Goal: Task Accomplishment & Management: Manage account settings

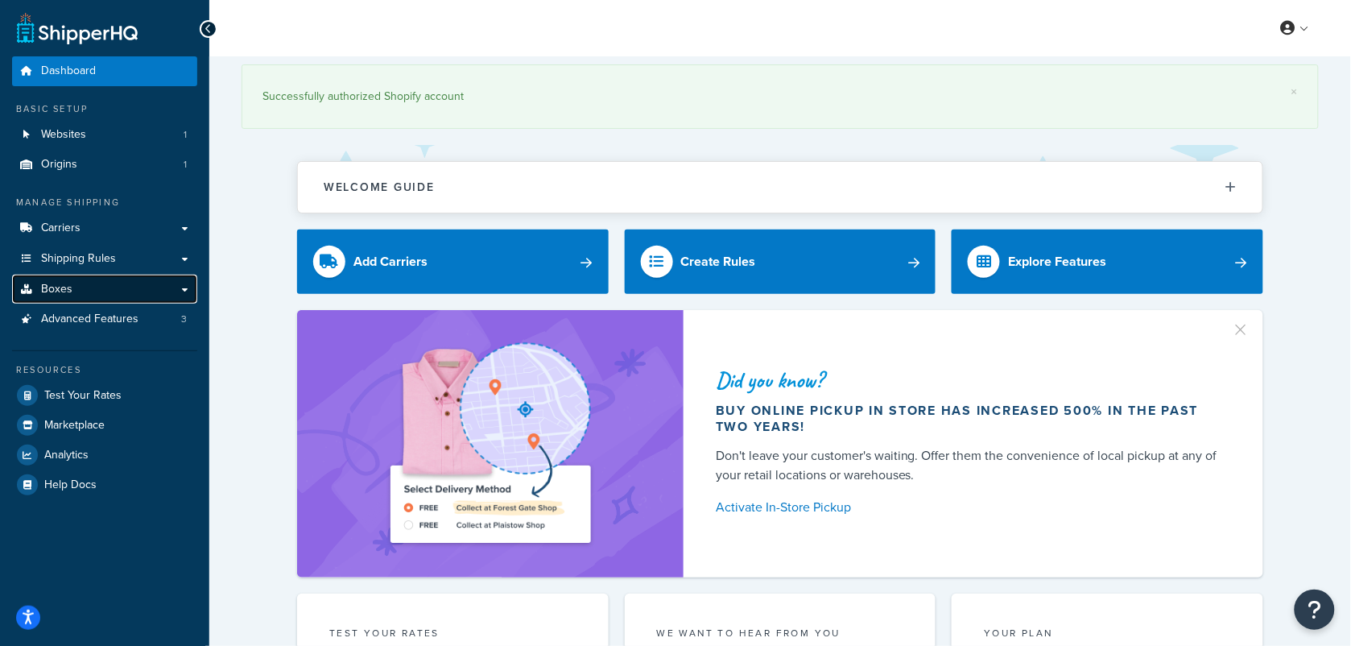
click at [97, 283] on link "Boxes" at bounding box center [104, 290] width 185 height 30
click at [98, 286] on link "Boxes" at bounding box center [104, 290] width 185 height 30
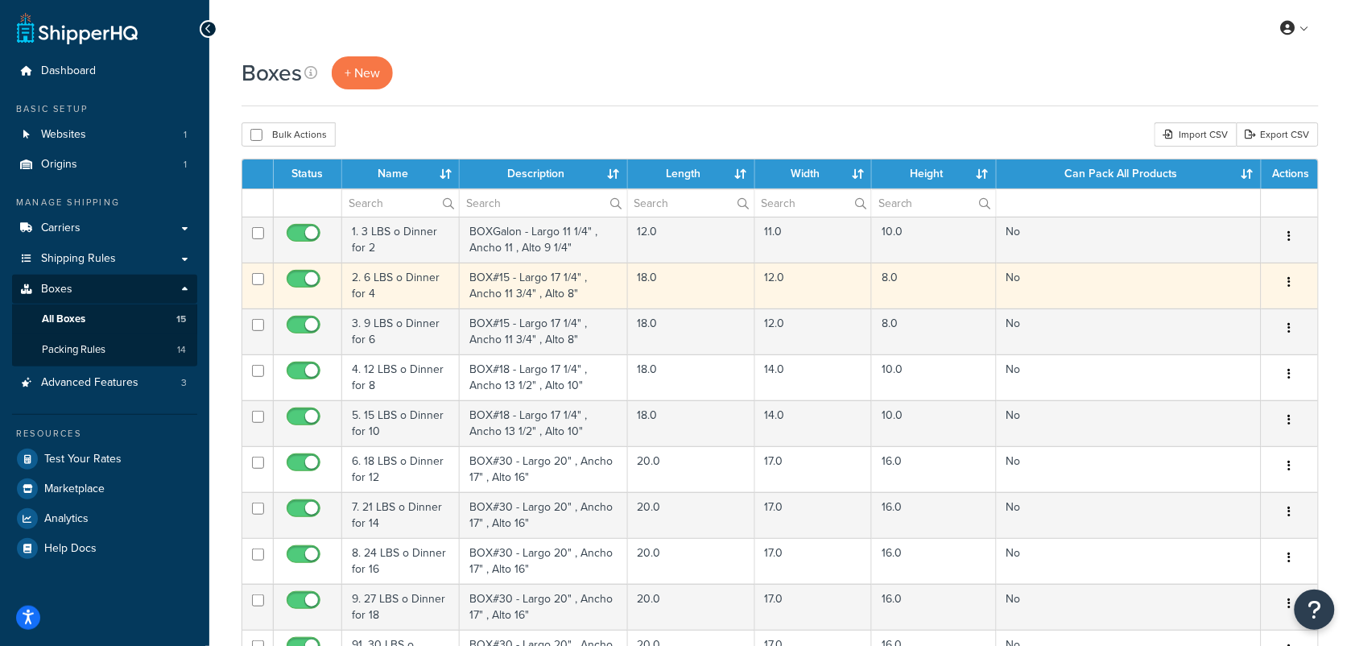
click at [393, 288] on td "2. 6 LBS o Dinner for 4" at bounding box center [401, 285] width 118 height 46
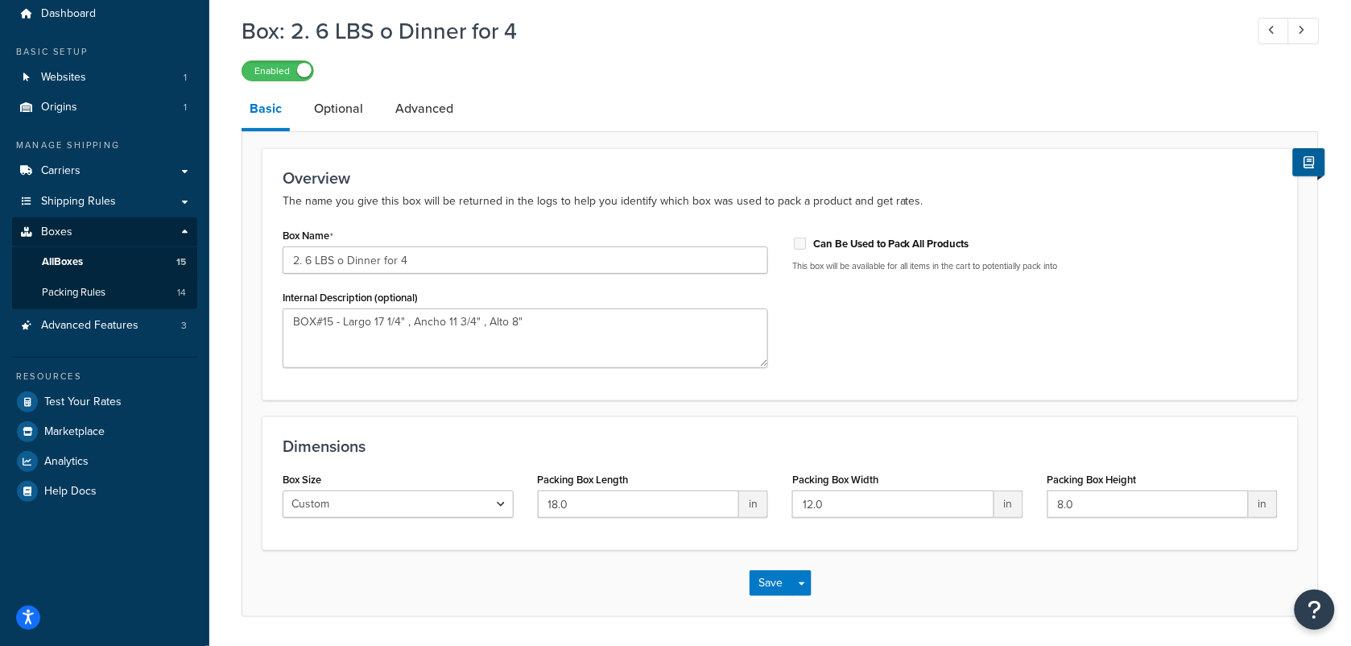
scroll to position [10, 0]
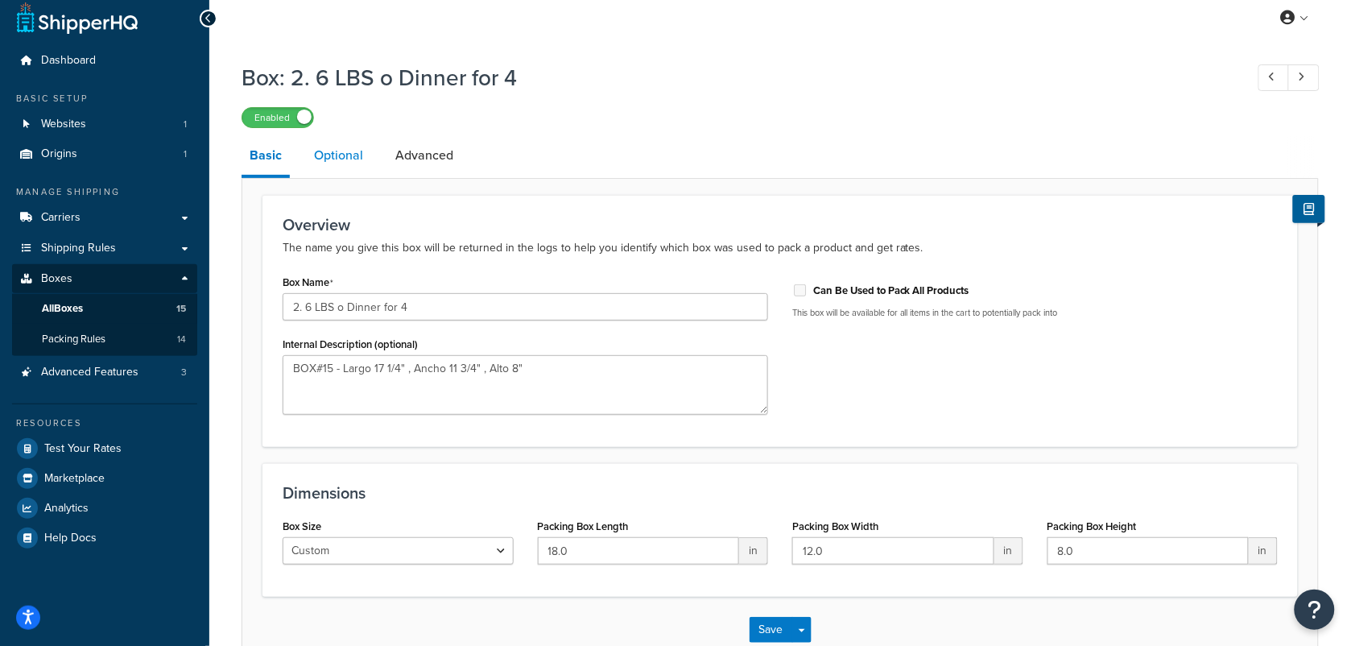
click at [335, 153] on link "Optional" at bounding box center [338, 155] width 65 height 39
